Goal: Transaction & Acquisition: Purchase product/service

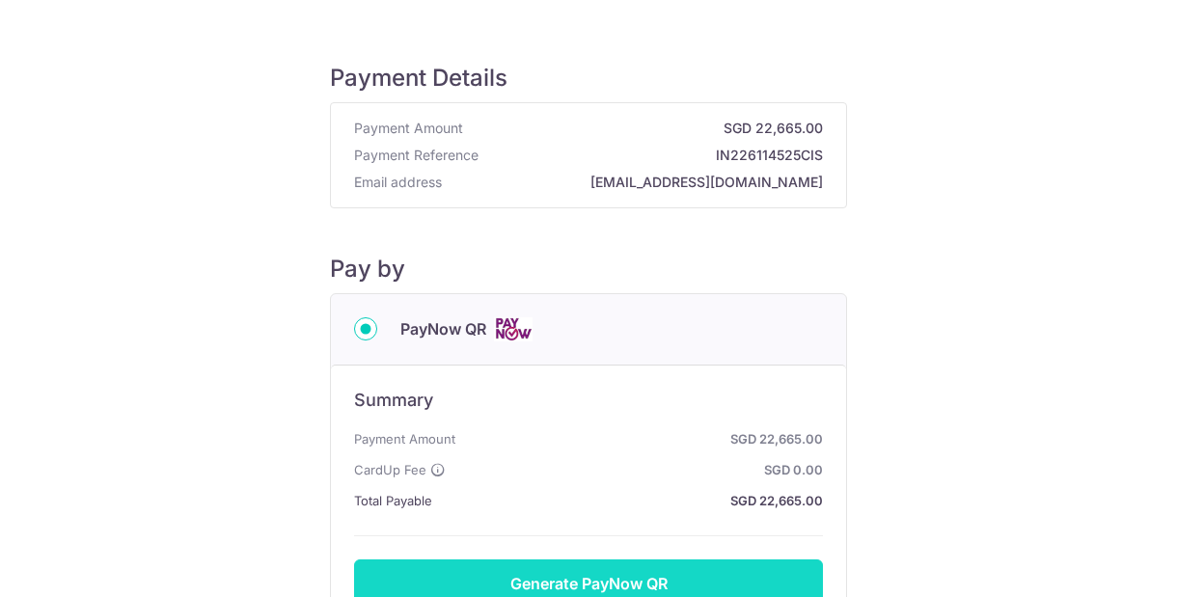
scroll to position [92, 0]
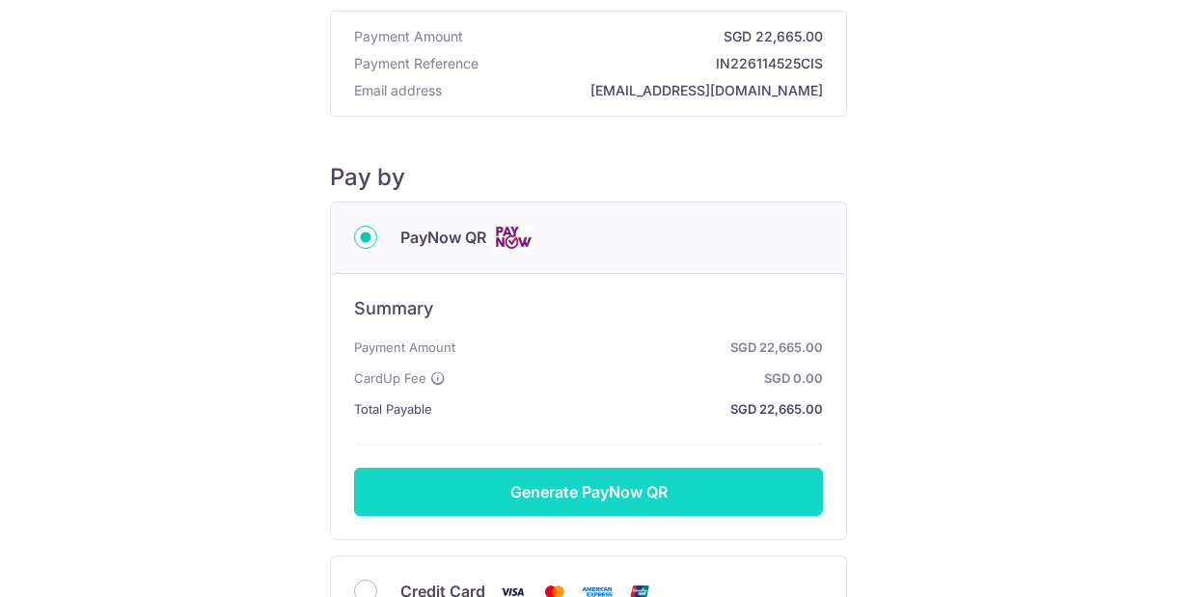
click at [578, 496] on button "Generate PayNow QR" at bounding box center [588, 492] width 469 height 48
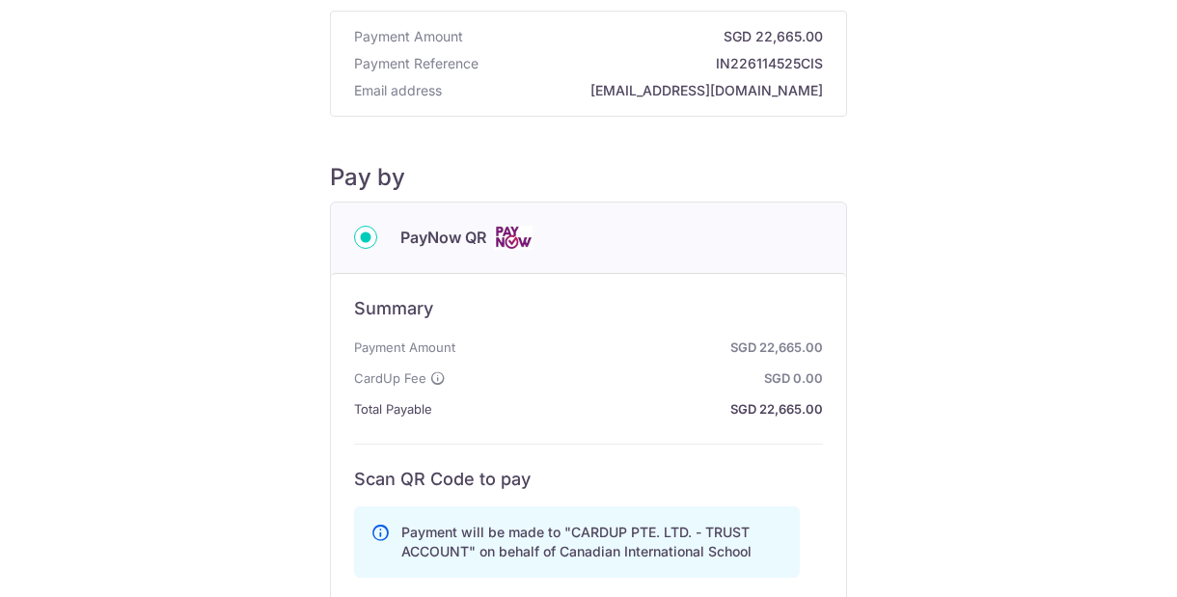
click at [592, 488] on h6 "Scan QR Code to pay" at bounding box center [588, 479] width 469 height 23
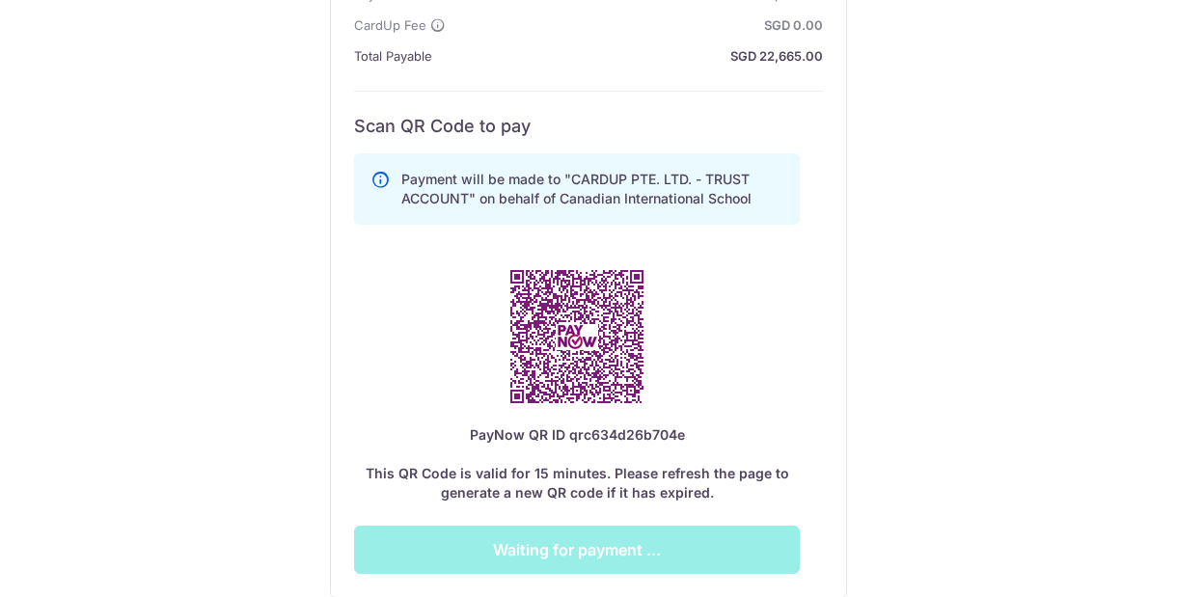
scroll to position [448, 0]
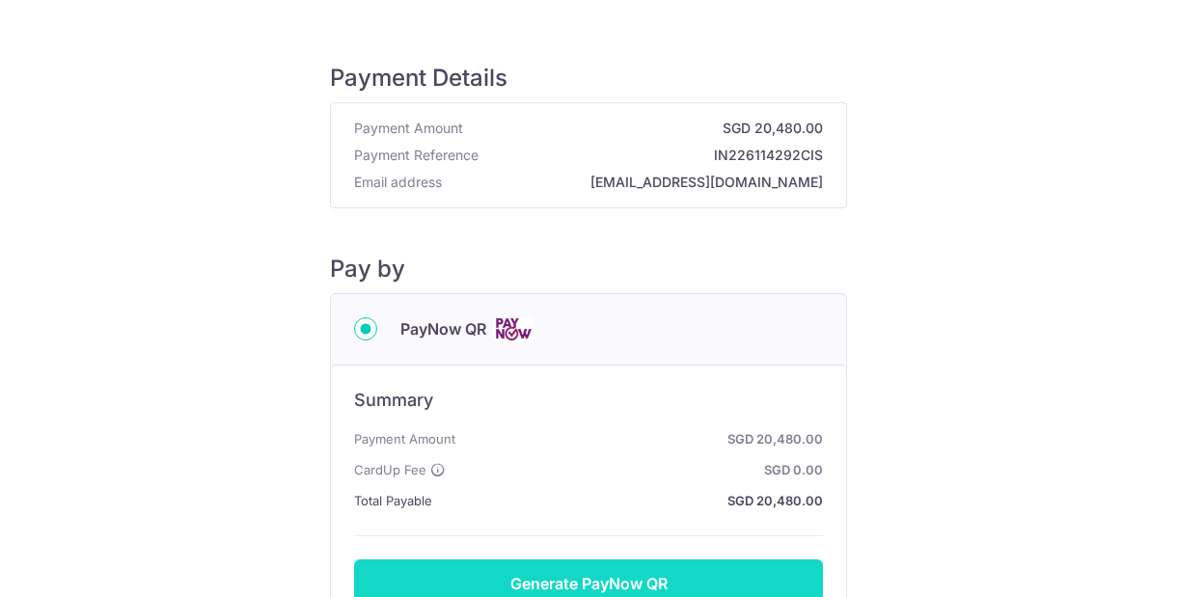
click at [591, 584] on button "Generate PayNow QR" at bounding box center [588, 583] width 469 height 48
